Goal: Task Accomplishment & Management: Use online tool/utility

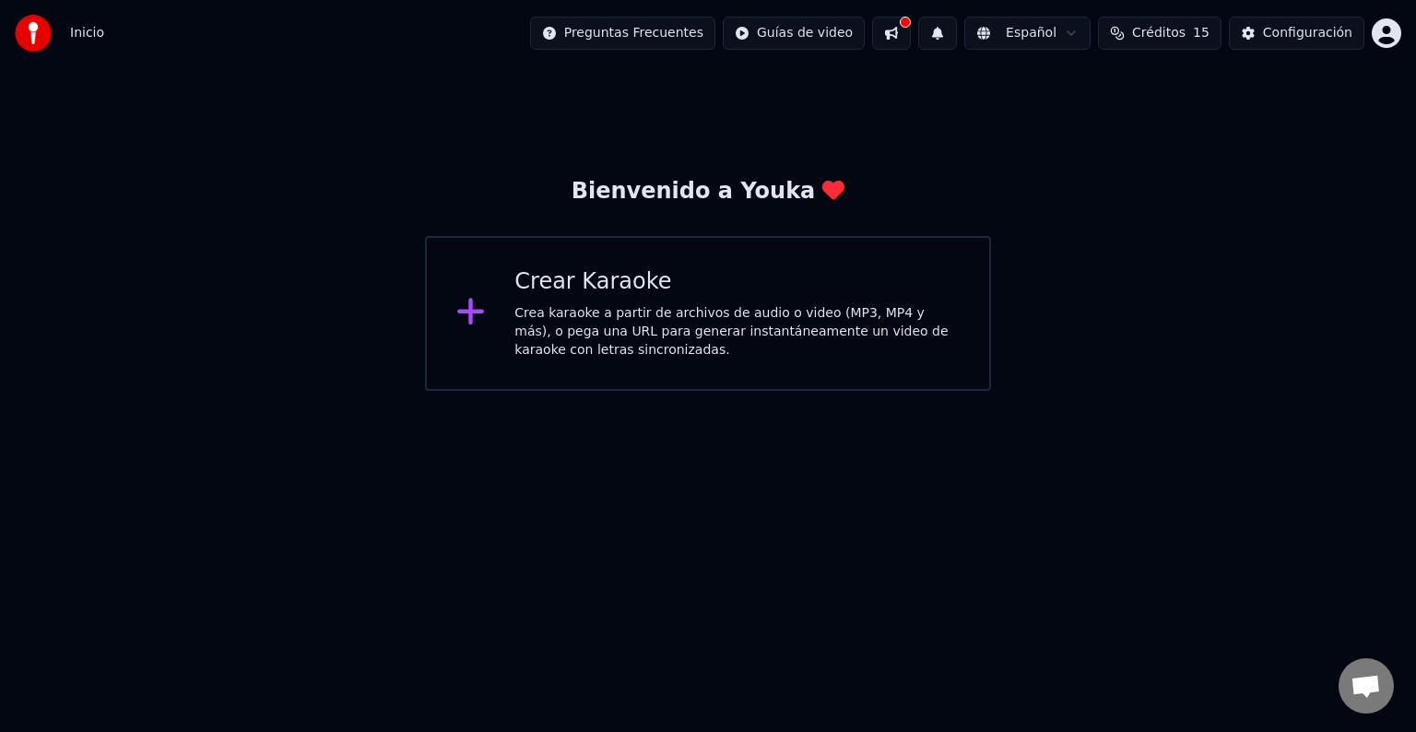
click at [653, 300] on div "Crear Karaoke Crea karaoke a partir de archivos de audio o video (MP3, MP4 y má…" at bounding box center [736, 313] width 445 height 92
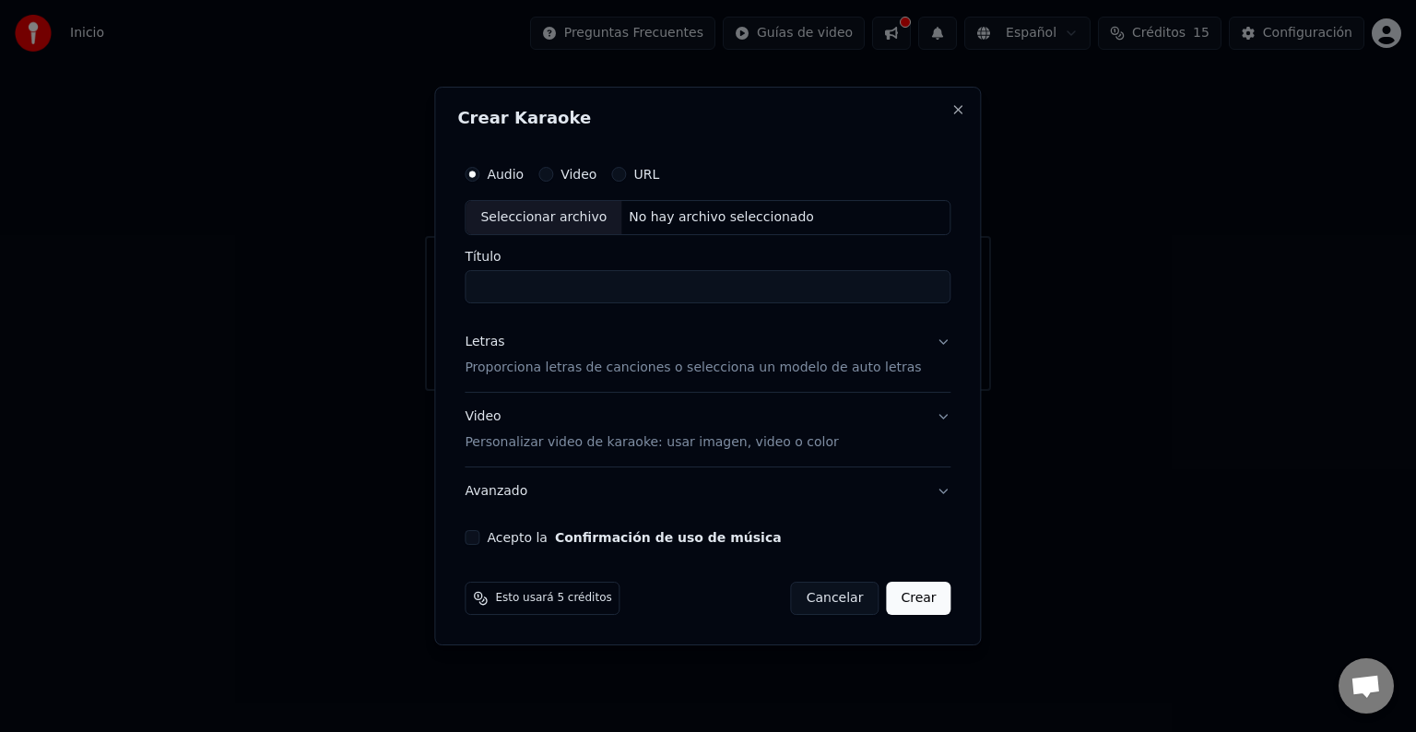
click at [678, 220] on div "No hay archivo seleccionado" at bounding box center [721, 217] width 200 height 18
type input "********"
click at [613, 368] on p "Proporciona letras de canciones o selecciona un modelo de auto letras" at bounding box center [693, 368] width 456 height 18
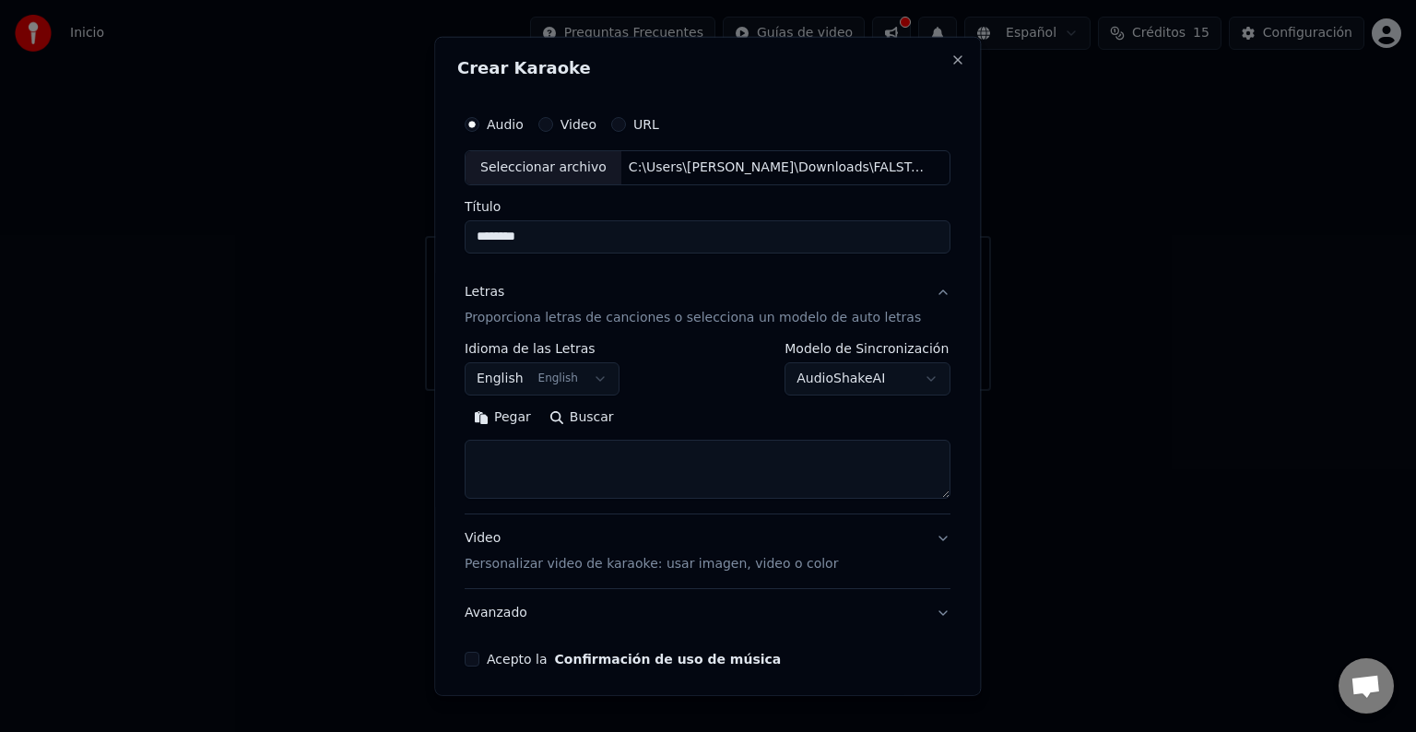
click at [586, 468] on textarea at bounding box center [708, 469] width 486 height 59
click at [549, 369] on button "English English" at bounding box center [542, 378] width 155 height 33
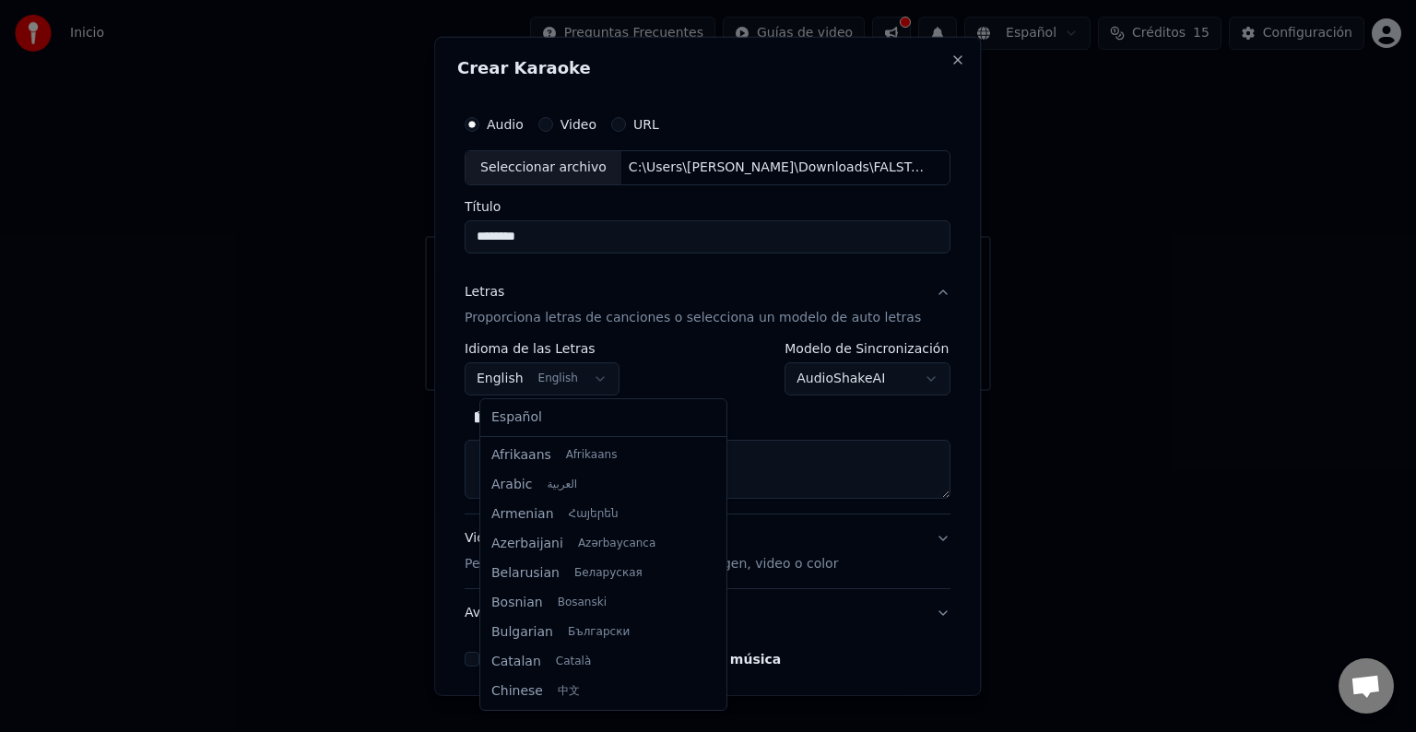
scroll to position [147, 0]
select select "**"
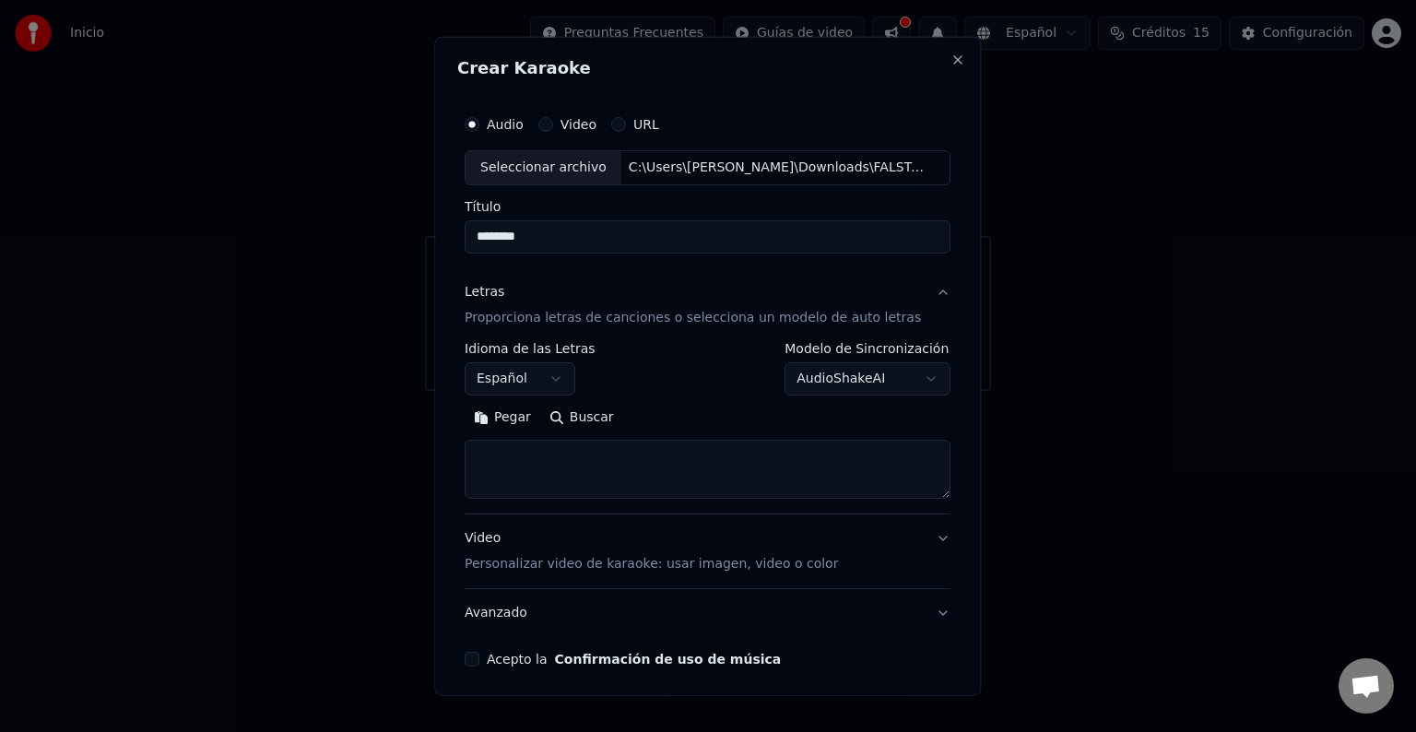
click at [526, 456] on textarea at bounding box center [708, 469] width 486 height 59
paste textarea "**********"
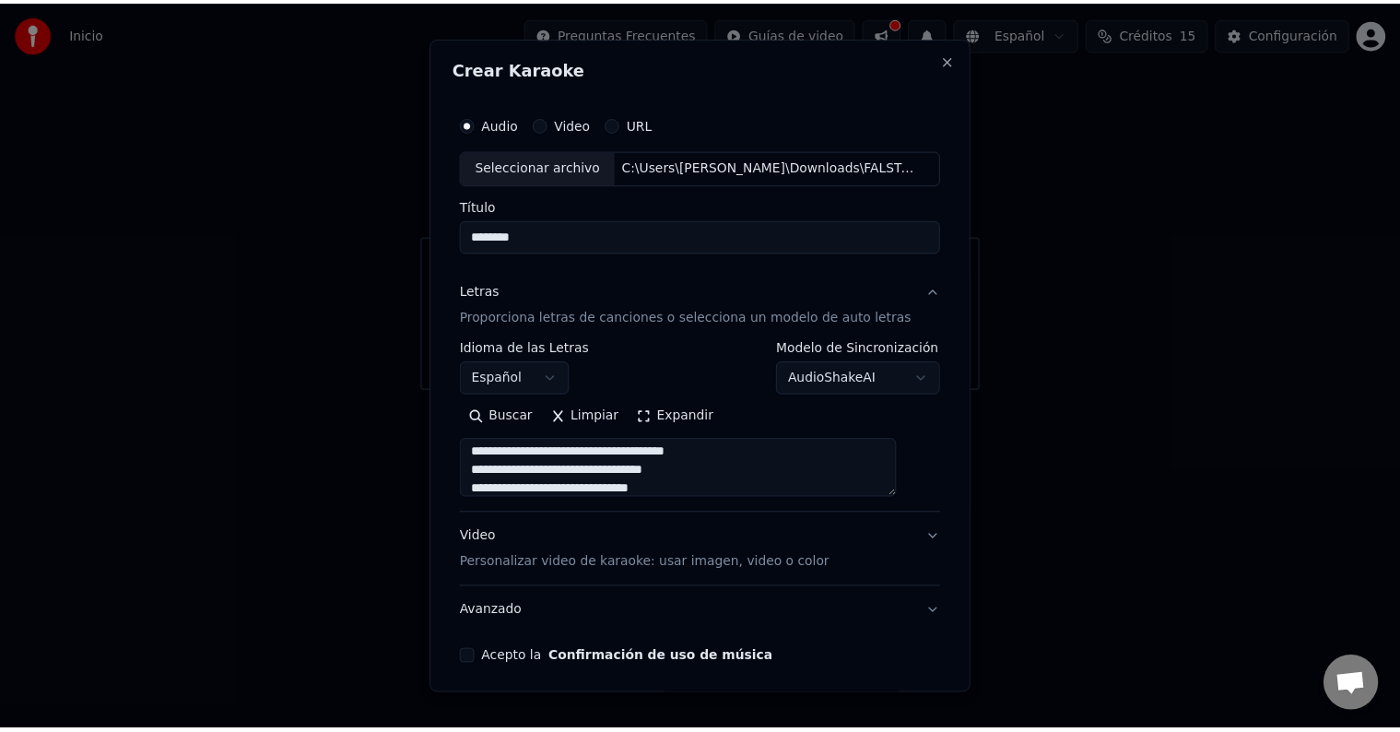
scroll to position [1468, 0]
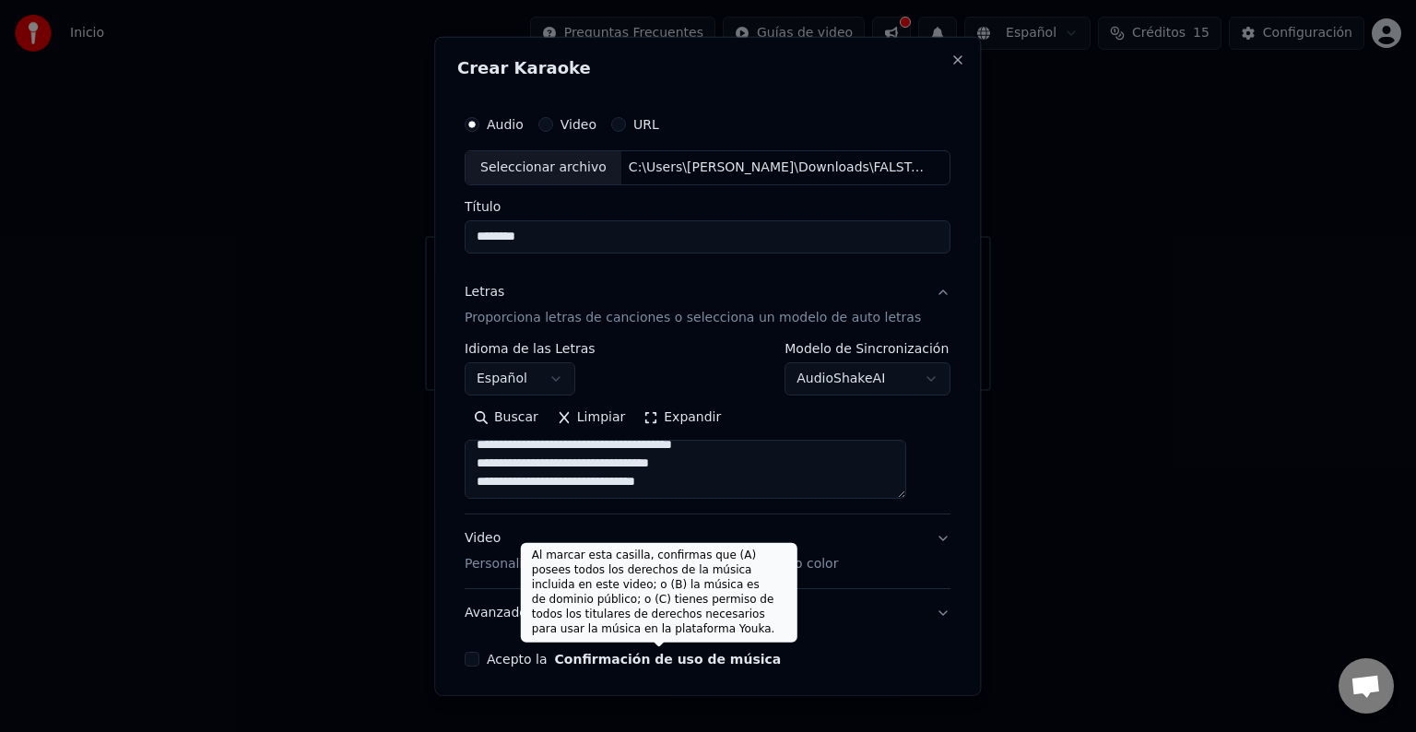
type textarea "**********"
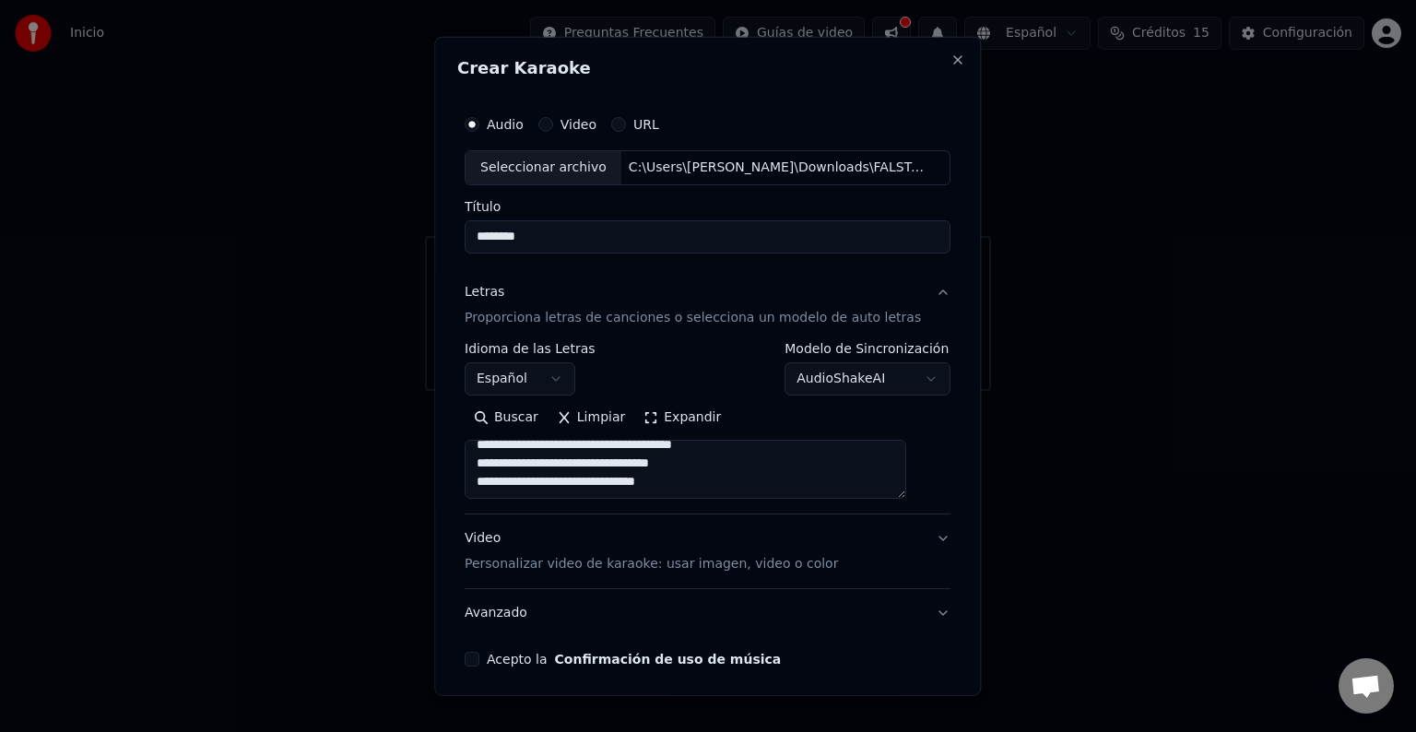
click at [847, 595] on button "Avanzado" at bounding box center [708, 613] width 486 height 48
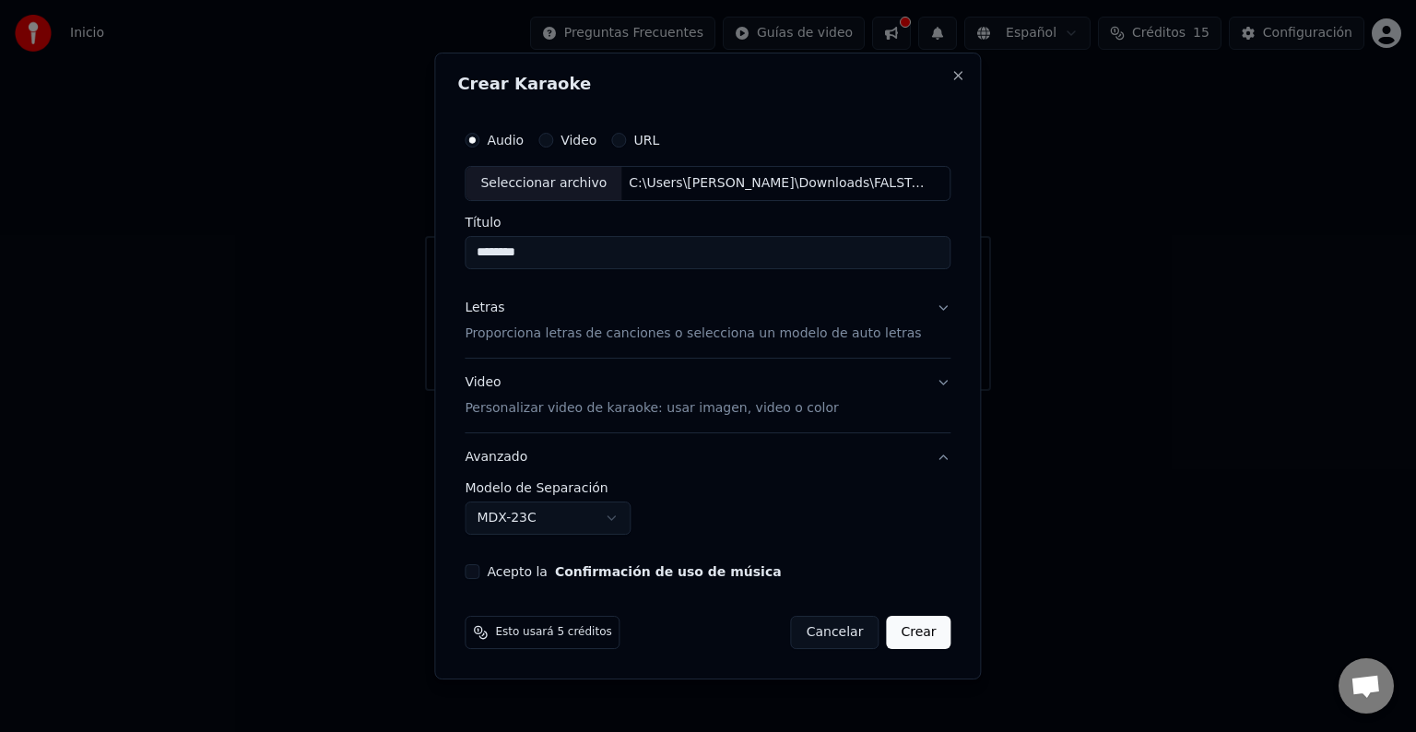
click at [911, 383] on button "Video Personalizar video de karaoke: usar imagen, video o color" at bounding box center [708, 396] width 486 height 74
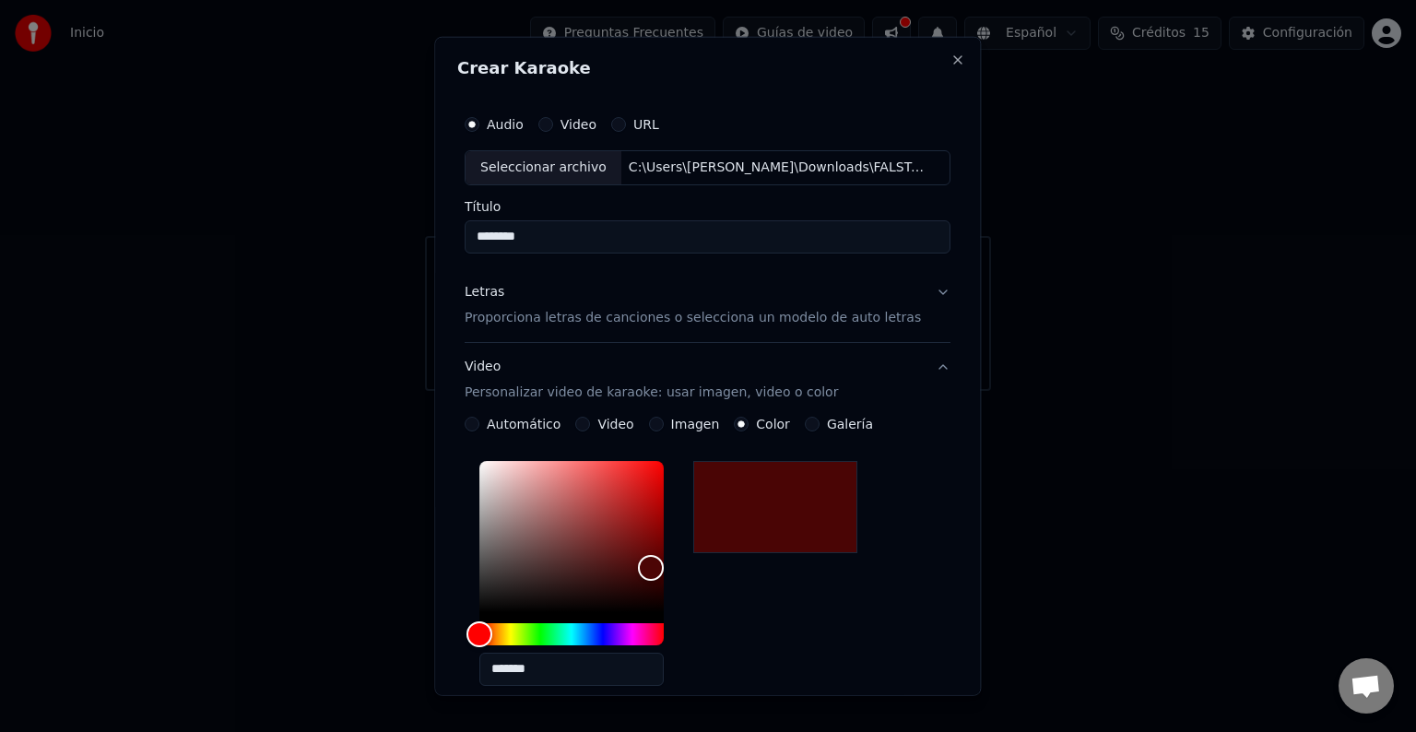
click at [911, 390] on button "Video Personalizar video de karaoke: usar imagen, video o color" at bounding box center [708, 380] width 486 height 74
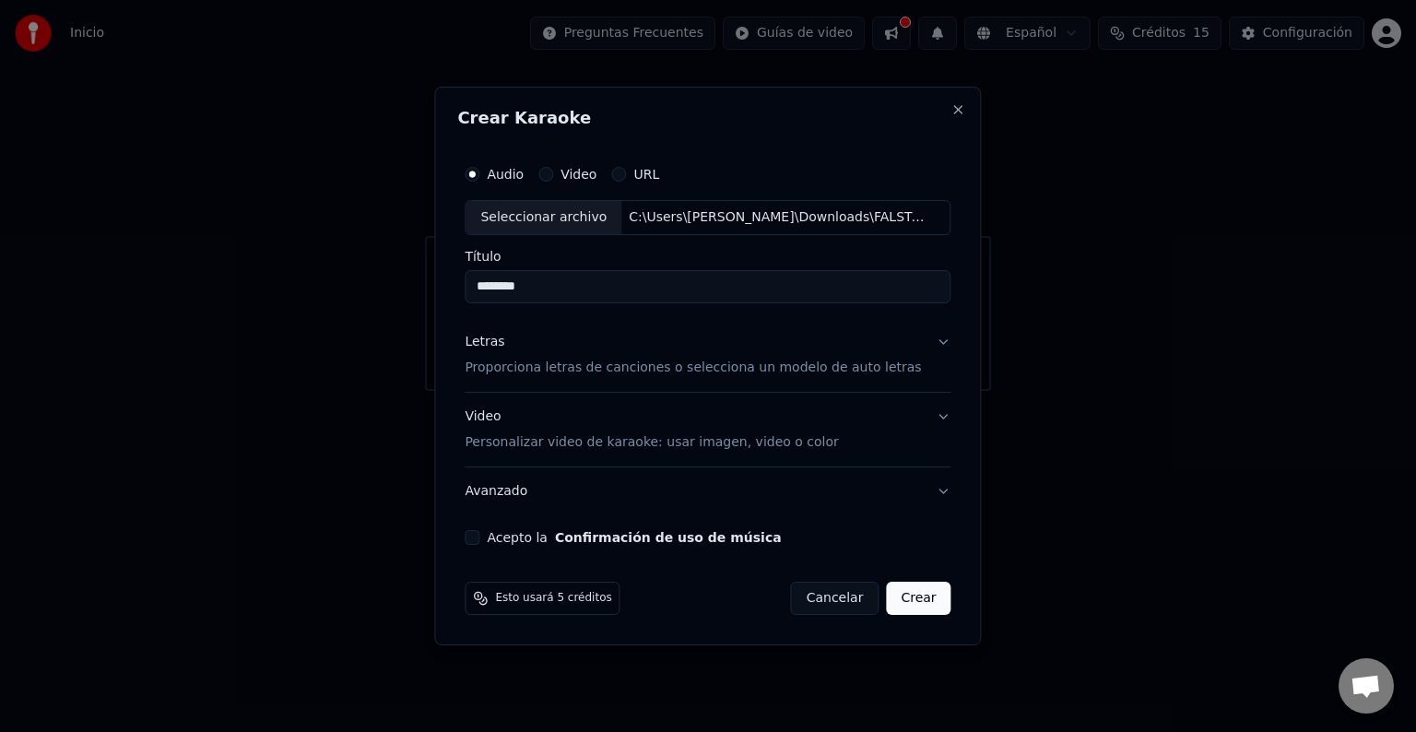
click at [479, 537] on button "Acepto la Confirmación de uso de música" at bounding box center [472, 537] width 15 height 15
click at [896, 590] on button "Crear" at bounding box center [918, 598] width 65 height 33
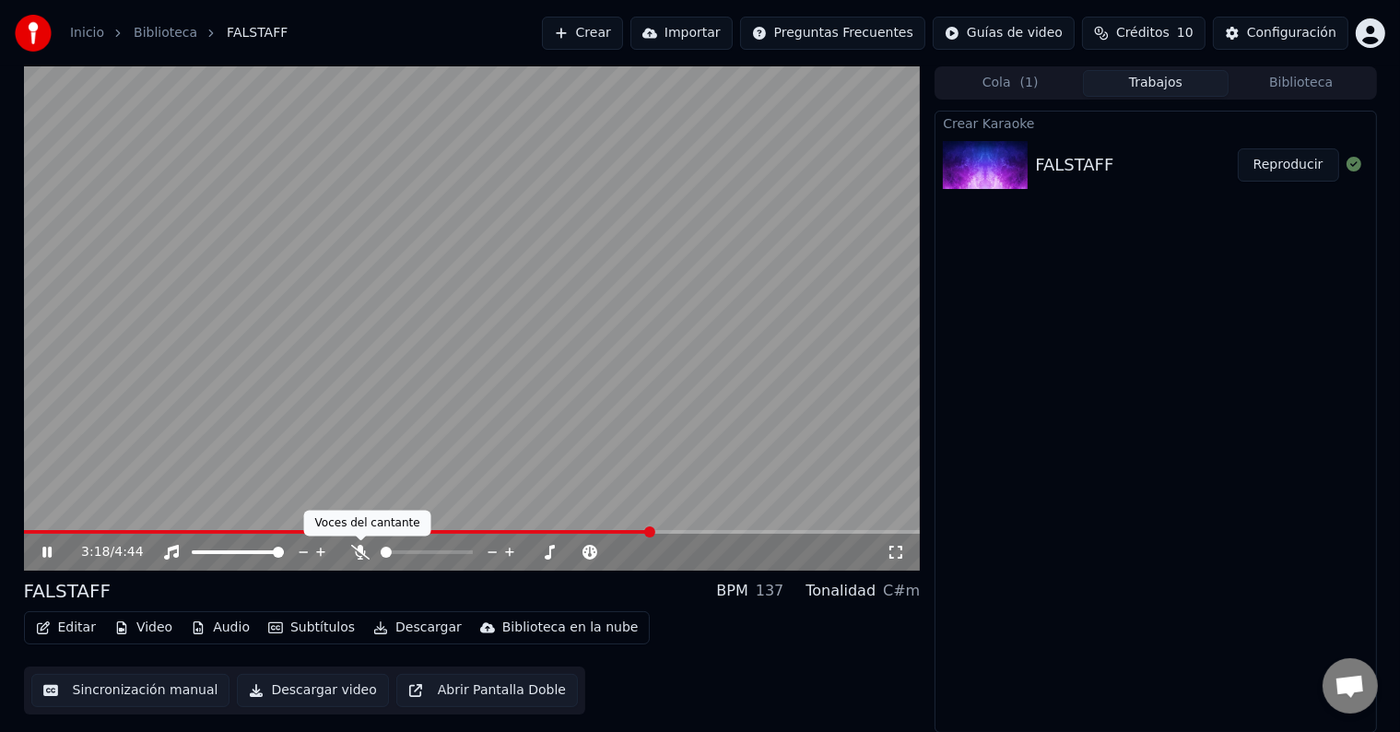
click at [362, 557] on icon at bounding box center [360, 552] width 18 height 15
click at [430, 548] on div at bounding box center [444, 552] width 148 height 18
click at [431, 557] on div at bounding box center [444, 552] width 148 height 18
click at [247, 556] on span at bounding box center [241, 552] width 11 height 11
click at [215, 557] on span at bounding box center [220, 552] width 11 height 11
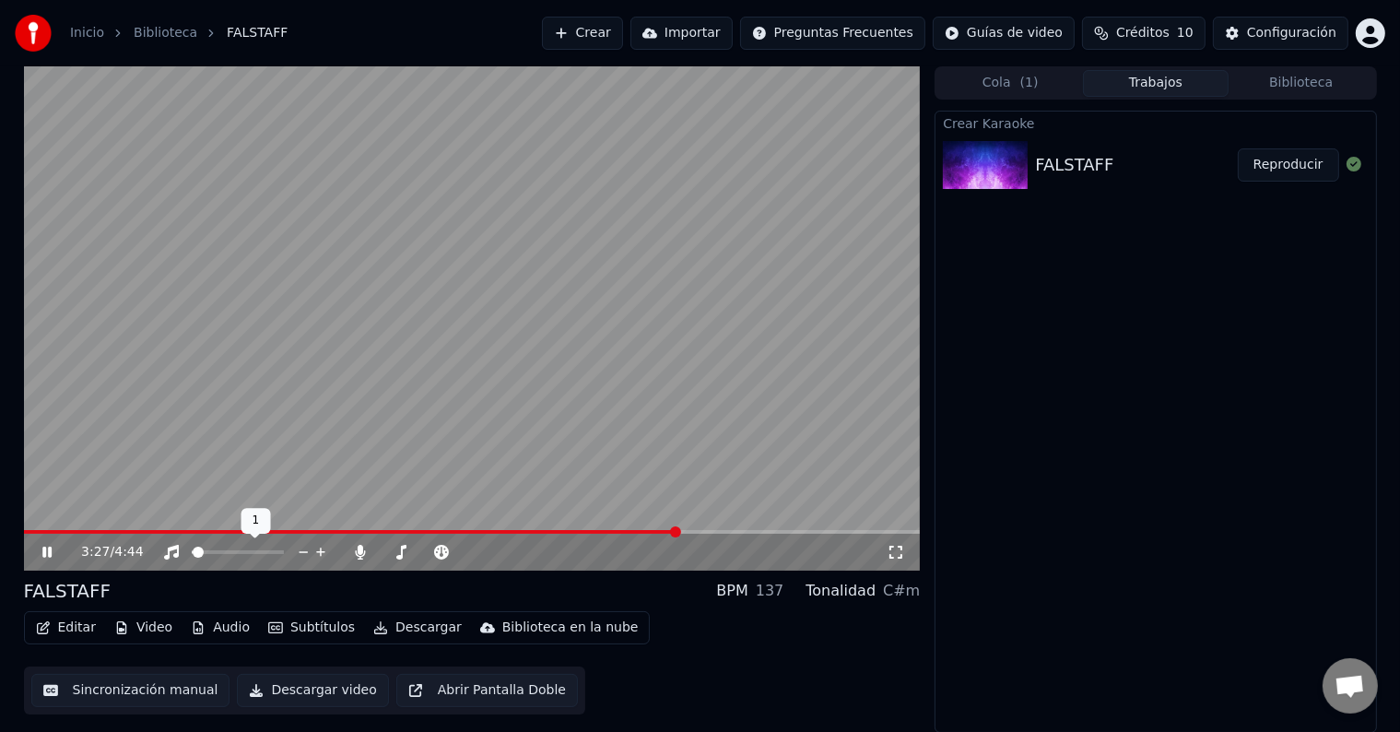
click at [195, 555] on span at bounding box center [198, 552] width 11 height 11
click at [195, 552] on span at bounding box center [200, 552] width 11 height 11
click at [193, 552] on span at bounding box center [198, 552] width 11 height 11
click at [197, 550] on span at bounding box center [197, 552] width 11 height 11
click at [199, 550] on span at bounding box center [197, 552] width 11 height 11
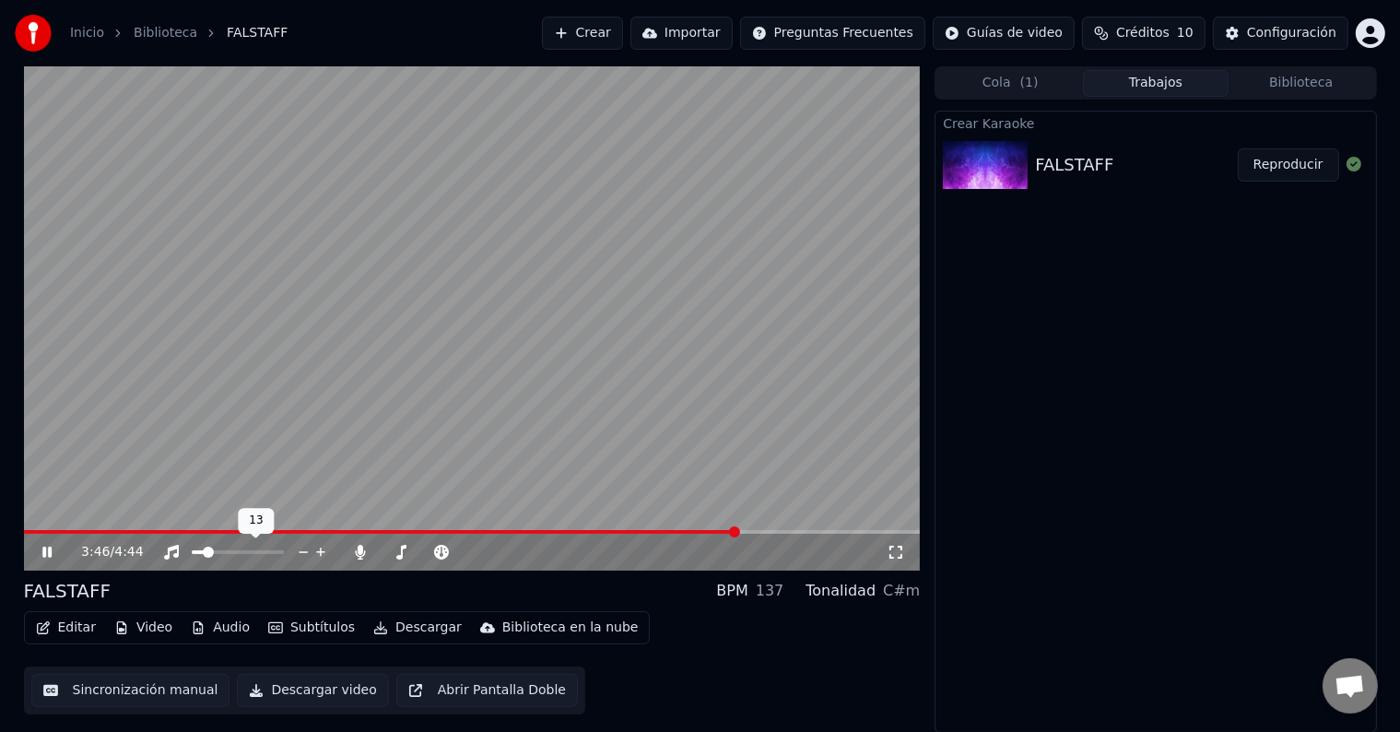
click at [203, 550] on span at bounding box center [238, 552] width 92 height 4
click at [197, 549] on div at bounding box center [255, 552] width 148 height 18
click at [193, 548] on span at bounding box center [198, 552] width 11 height 11
click at [24, 534] on span at bounding box center [52, 532] width 57 height 4
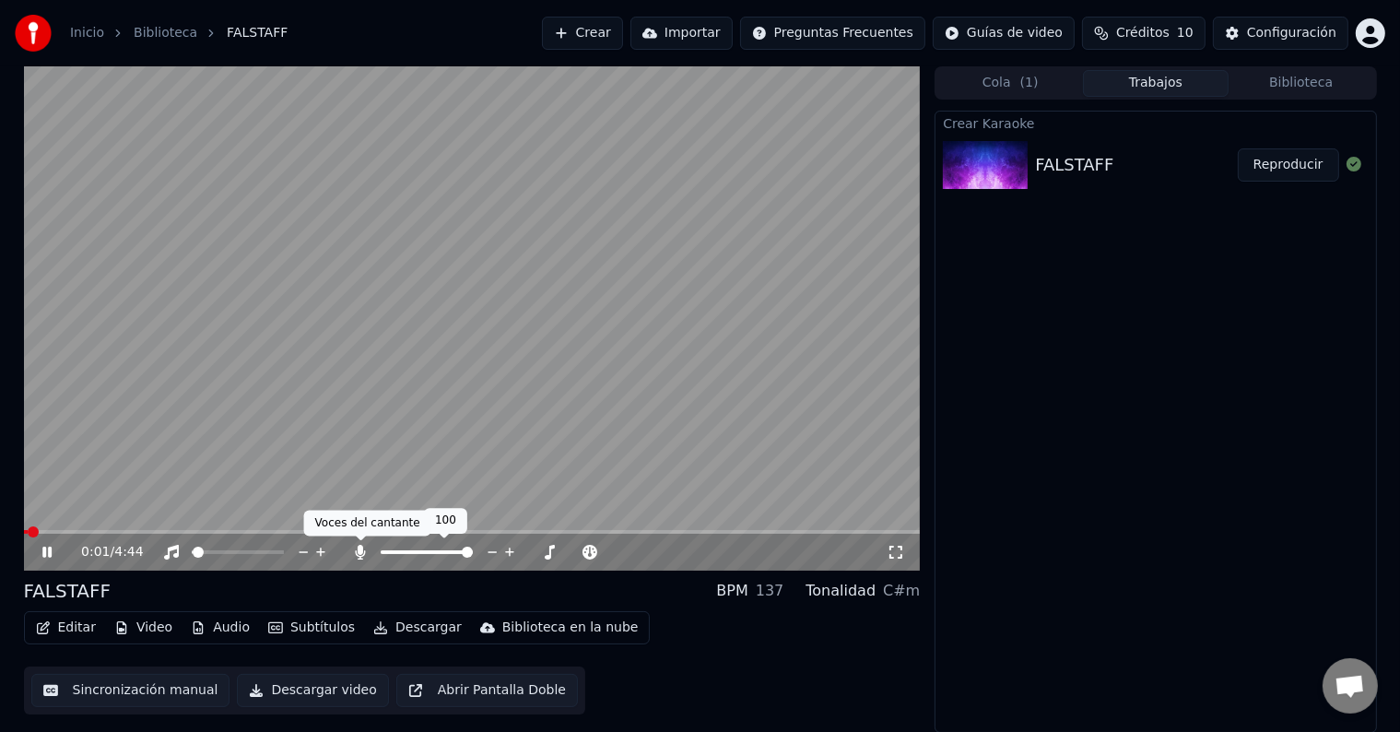
click at [360, 557] on icon at bounding box center [361, 552] width 10 height 15
click at [47, 555] on icon at bounding box center [60, 552] width 43 height 15
